Goal: Complete application form

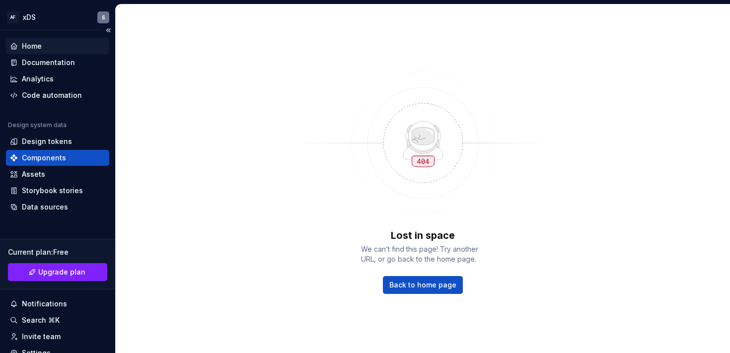
click at [42, 47] on div "Home" at bounding box center [57, 46] width 95 height 10
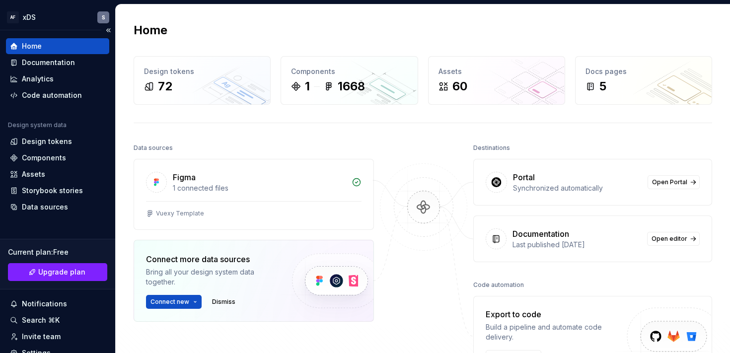
scroll to position [75, 0]
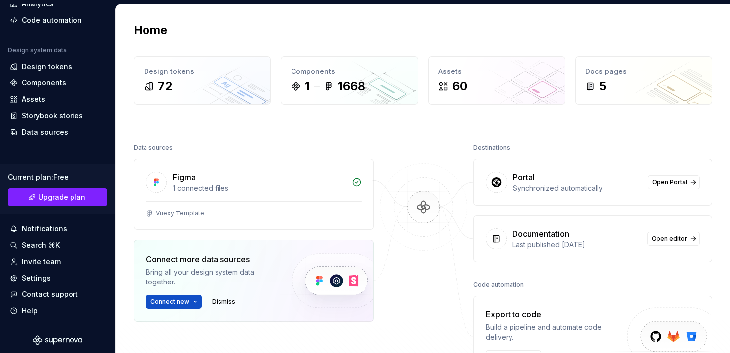
click at [46, 338] on icon "Supernova Logo" at bounding box center [58, 340] width 50 height 10
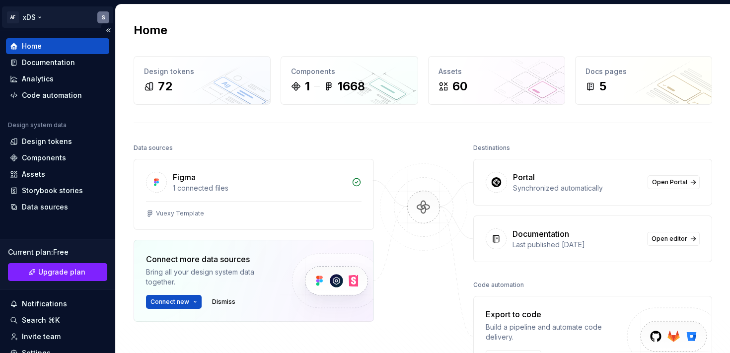
click at [12, 16] on html "AF xDS S Home Documentation Analytics Code automation Design system data Design…" at bounding box center [365, 176] width 730 height 353
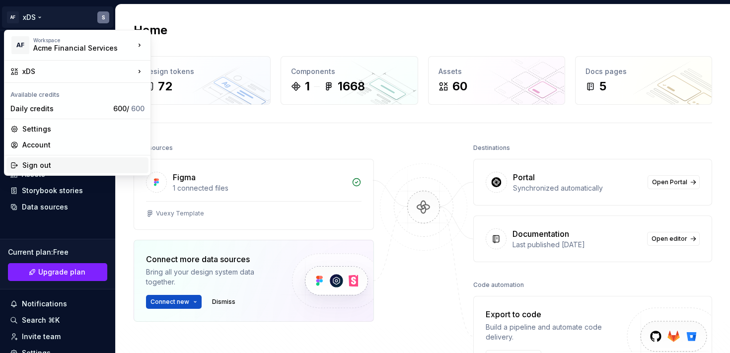
click at [38, 162] on div "Sign out" at bounding box center [83, 165] width 122 height 10
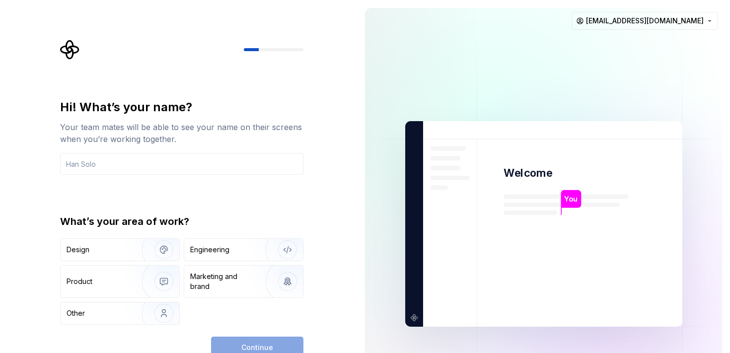
click at [130, 138] on div "Your team mates will be able to see your name on their screens when you’re work…" at bounding box center [181, 133] width 243 height 24
click at [121, 157] on input "text" at bounding box center [181, 164] width 243 height 22
click at [164, 127] on div "Your team mates will be able to see your name on their screens when you’re work…" at bounding box center [181, 133] width 243 height 24
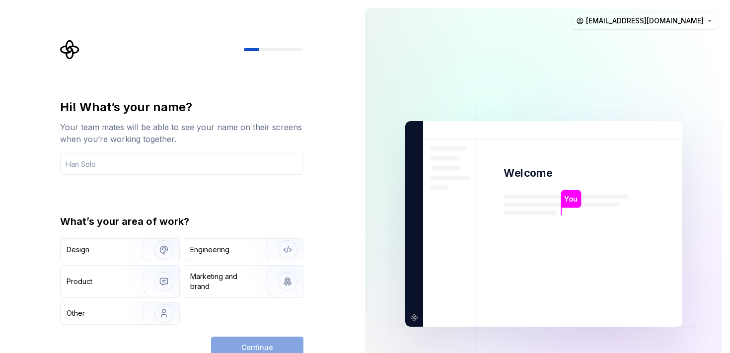
click at [173, 127] on div "Your team mates will be able to see your name on their screens when you’re work…" at bounding box center [181, 133] width 243 height 24
click at [120, 107] on div "Hi! What’s your name?" at bounding box center [181, 107] width 243 height 16
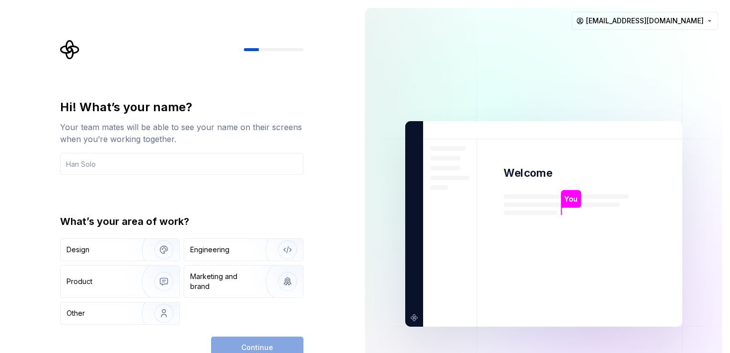
click at [120, 107] on div "Hi! What’s your name?" at bounding box center [181, 107] width 243 height 16
click at [109, 106] on div "Hi! What’s your name?" at bounding box center [181, 107] width 243 height 16
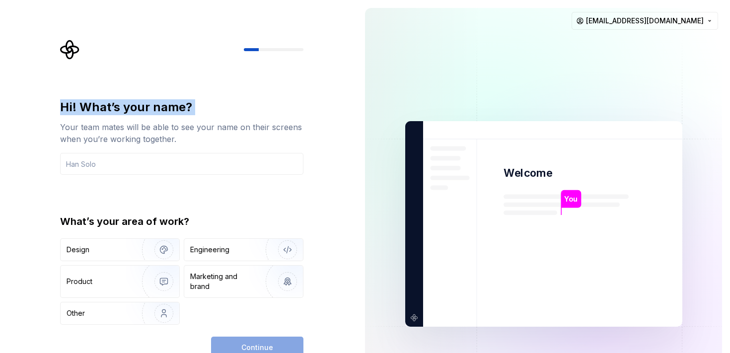
click at [109, 106] on div "Hi! What’s your name?" at bounding box center [181, 107] width 243 height 16
click at [118, 106] on div "Hi! What’s your name?" at bounding box center [181, 107] width 243 height 16
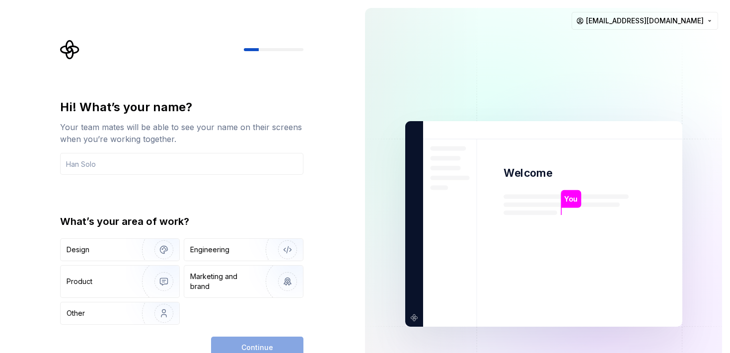
click at [118, 106] on div "Hi! What’s your name?" at bounding box center [181, 107] width 243 height 16
click at [184, 133] on div "Your team mates will be able to see your name on their screens when you’re work…" at bounding box center [181, 133] width 243 height 24
click at [120, 107] on div "Hi! What’s your name?" at bounding box center [181, 107] width 243 height 16
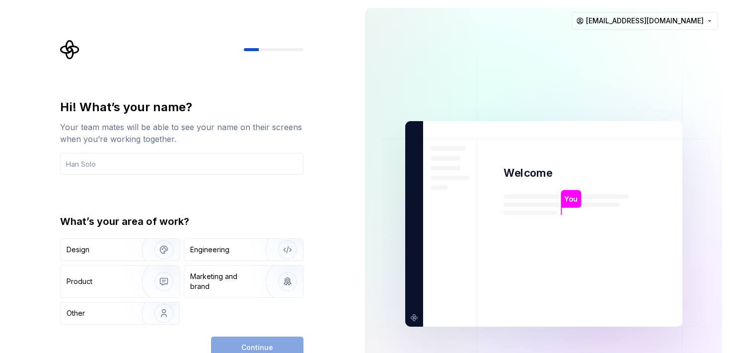
click at [120, 107] on div "Hi! What’s your name?" at bounding box center [181, 107] width 243 height 16
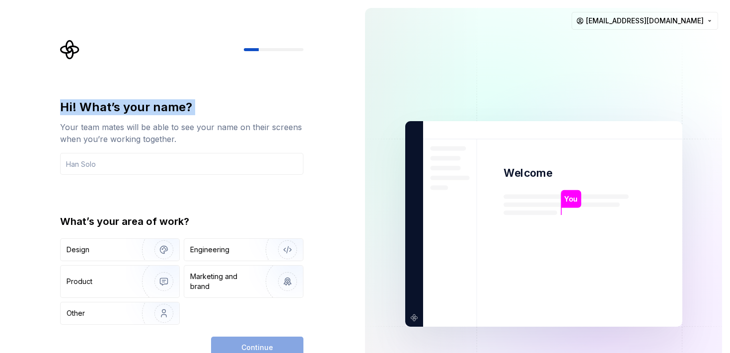
click at [120, 107] on div "Hi! What’s your name?" at bounding box center [181, 107] width 243 height 16
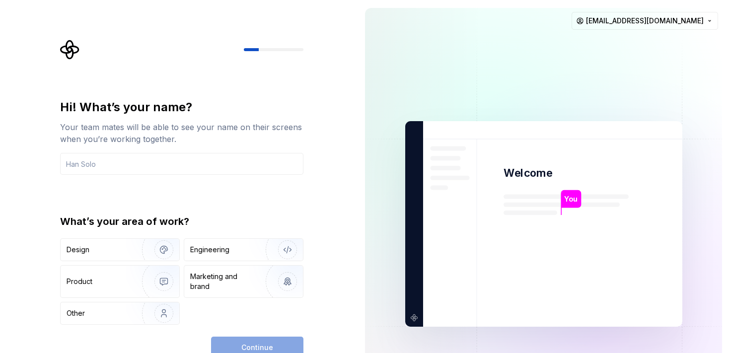
click at [120, 107] on div "Hi! What’s your name?" at bounding box center [181, 107] width 243 height 16
click at [133, 124] on div "Your team mates will be able to see your name on their screens when you’re work…" at bounding box center [181, 133] width 243 height 24
click at [118, 167] on input "text" at bounding box center [181, 164] width 243 height 22
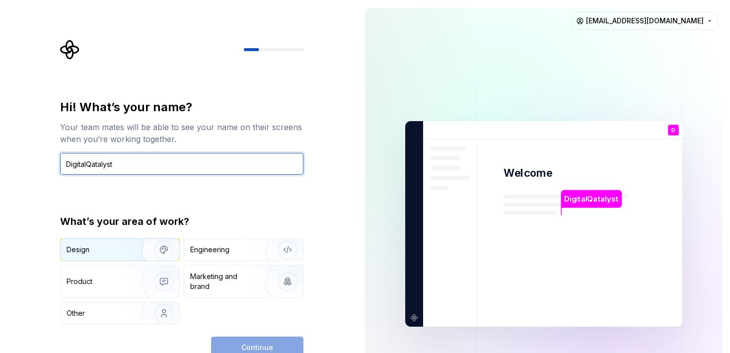
type input "DigitalQatalyst"
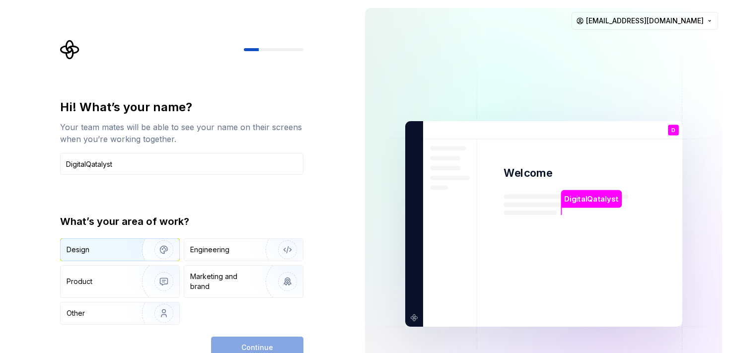
click at [129, 248] on img "button" at bounding box center [158, 250] width 64 height 67
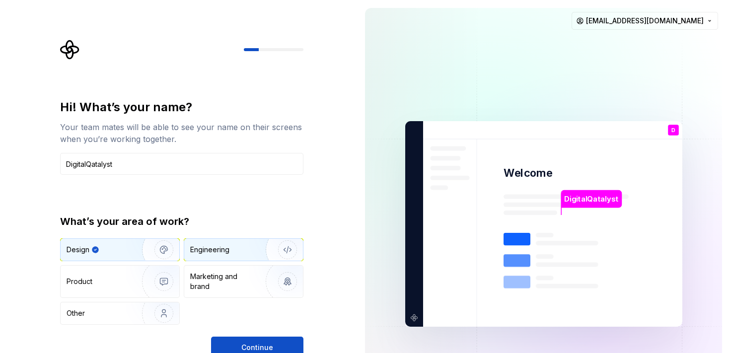
click at [208, 254] on div "Engineering" at bounding box center [209, 250] width 39 height 10
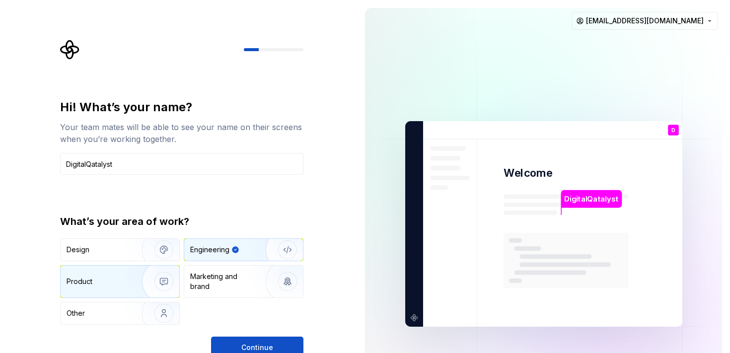
click at [154, 279] on img "button" at bounding box center [158, 281] width 64 height 67
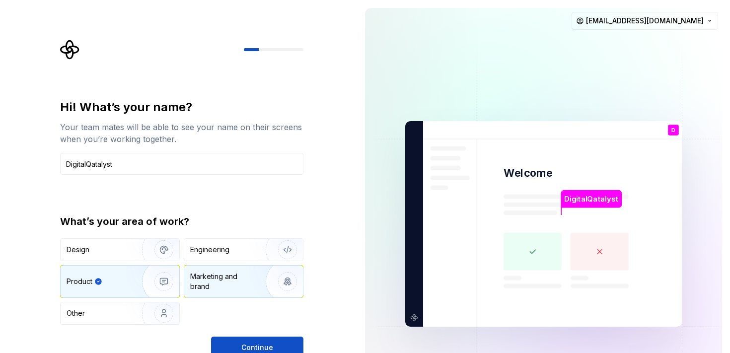
click at [218, 278] on div "Marketing and brand" at bounding box center [223, 282] width 67 height 20
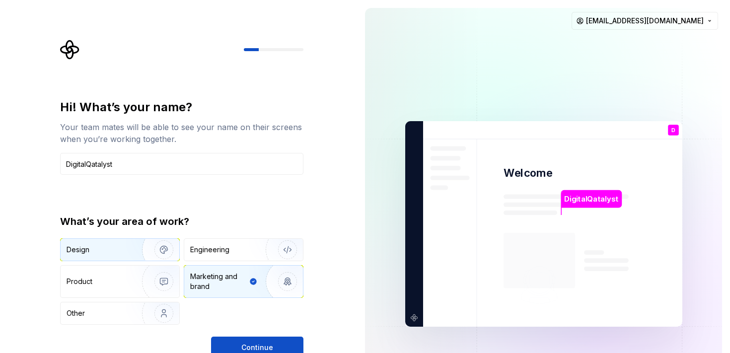
click at [130, 252] on img "button" at bounding box center [158, 250] width 64 height 67
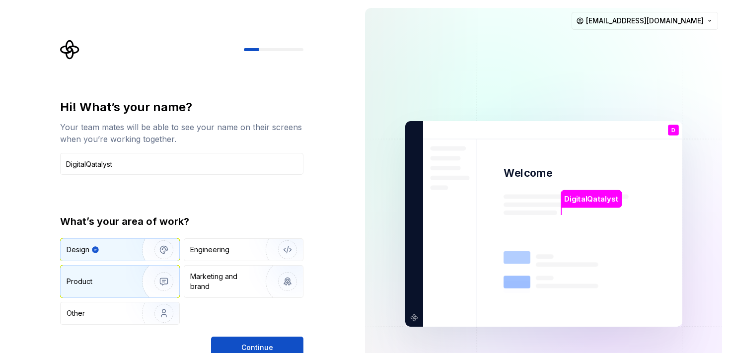
click at [122, 277] on div "Product" at bounding box center [100, 282] width 66 height 10
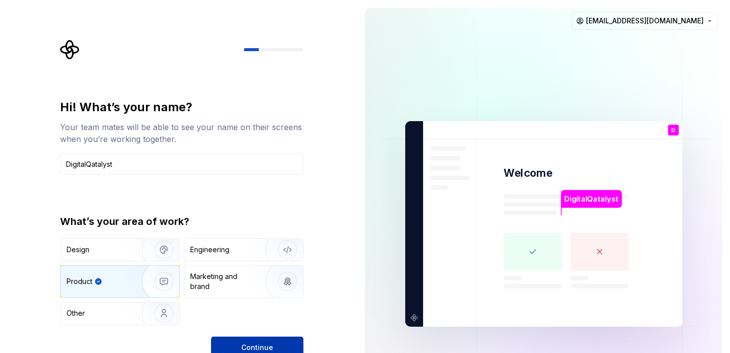
click at [251, 343] on span "Continue" at bounding box center [257, 348] width 32 height 10
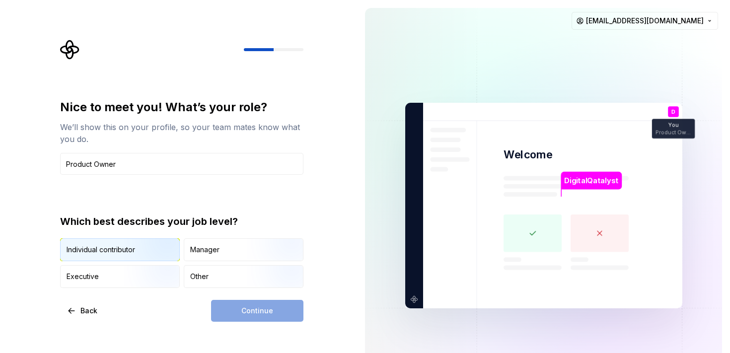
type input "Product Owner"
click at [154, 251] on img "button" at bounding box center [156, 262] width 64 height 67
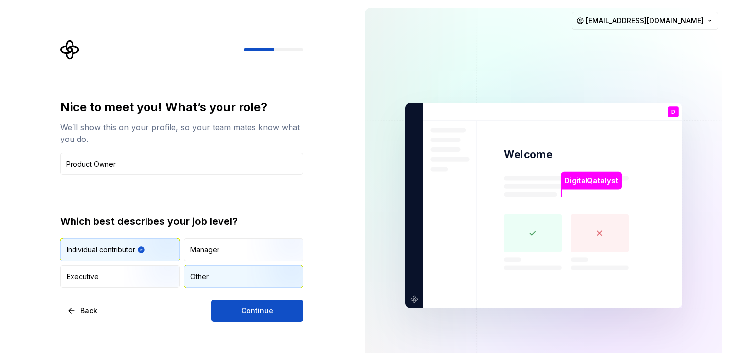
click at [211, 276] on div "Other" at bounding box center [243, 277] width 119 height 22
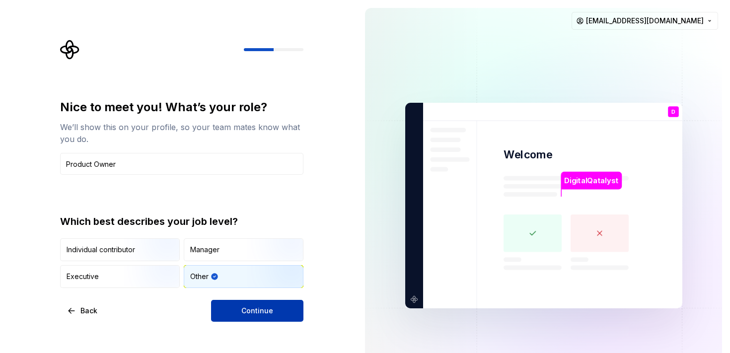
click at [254, 313] on span "Continue" at bounding box center [257, 311] width 32 height 10
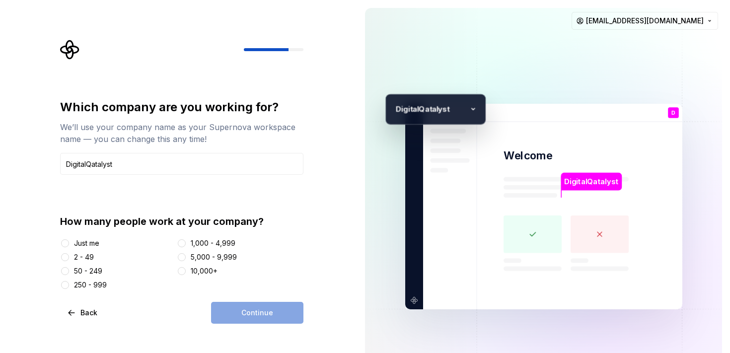
type input "DigitalQatalyst"
click at [66, 257] on button "2 - 49" at bounding box center [65, 257] width 8 height 8
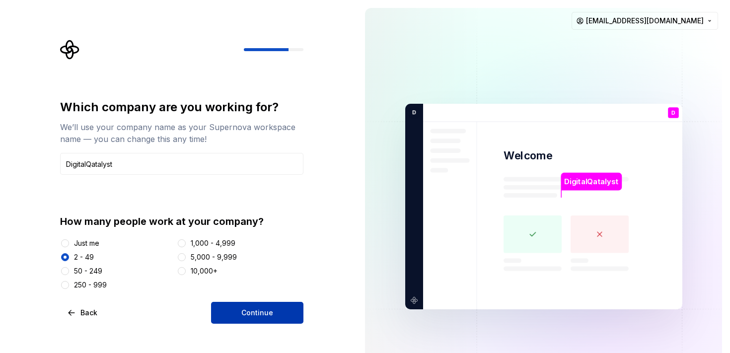
click at [245, 309] on span "Continue" at bounding box center [257, 313] width 32 height 10
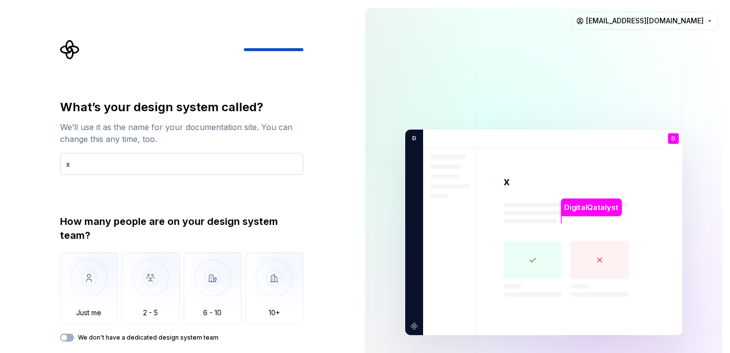
type input "xDS"
click at [230, 289] on img "button" at bounding box center [213, 285] width 58 height 67
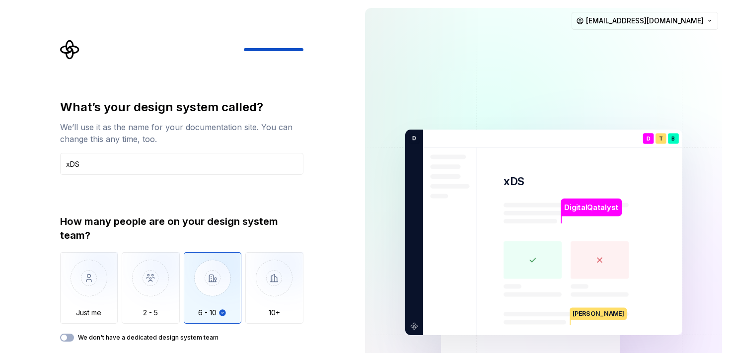
click at [580, 208] on p "DigitalQatalyst" at bounding box center [591, 207] width 54 height 11
click at [207, 282] on img "button" at bounding box center [213, 285] width 58 height 67
click at [79, 286] on img "button" at bounding box center [89, 285] width 58 height 67
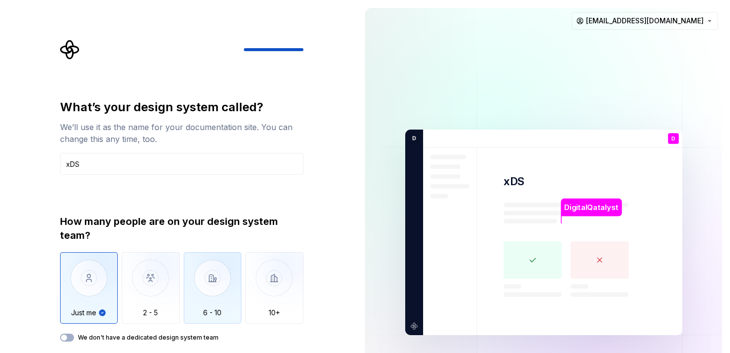
click at [225, 299] on img "button" at bounding box center [213, 285] width 58 height 67
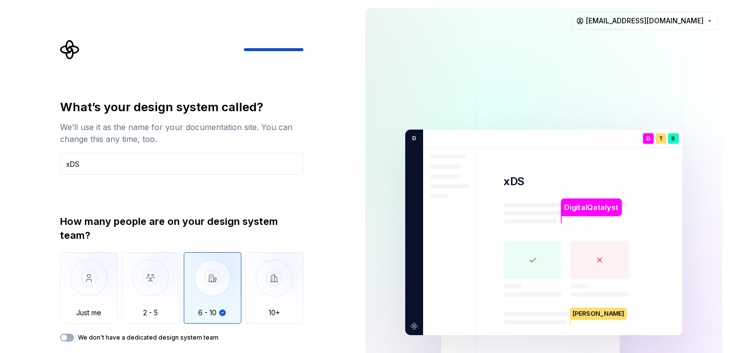
click at [370, 203] on img at bounding box center [544, 232] width 402 height 469
